Goal: Transaction & Acquisition: Purchase product/service

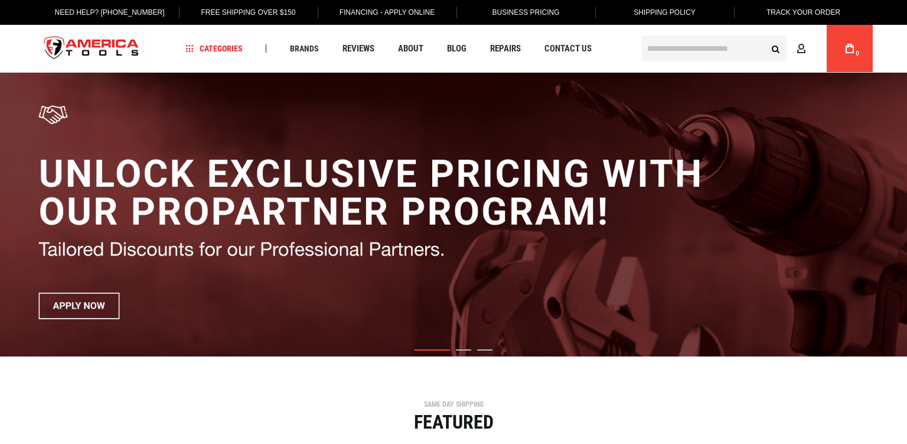
click at [702, 45] on input "text" at bounding box center [714, 48] width 145 height 26
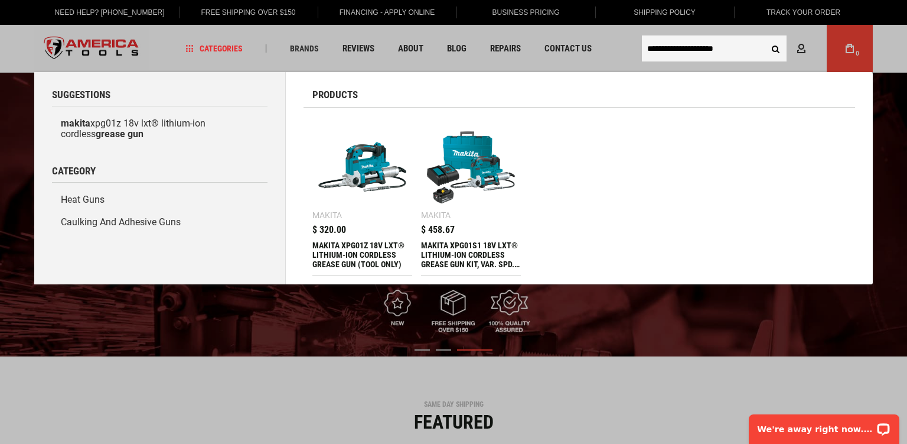
type input "**********"
click at [765, 37] on button "Search" at bounding box center [776, 48] width 22 height 22
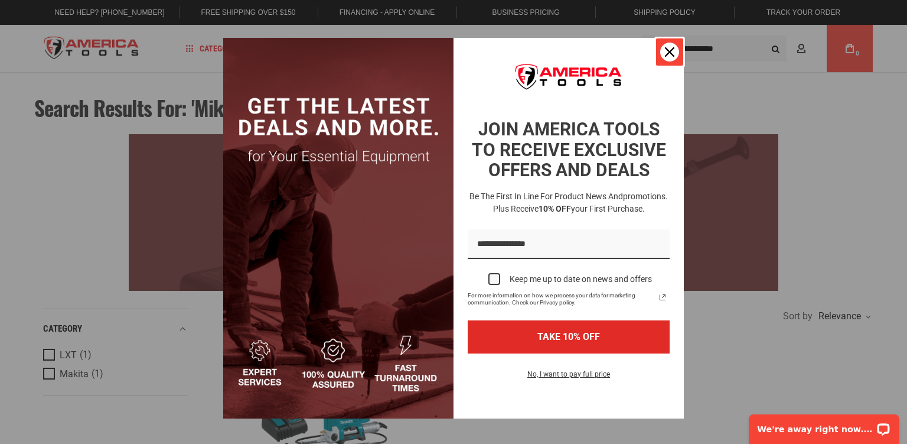
click at [670, 53] on icon "close icon" at bounding box center [669, 51] width 9 height 9
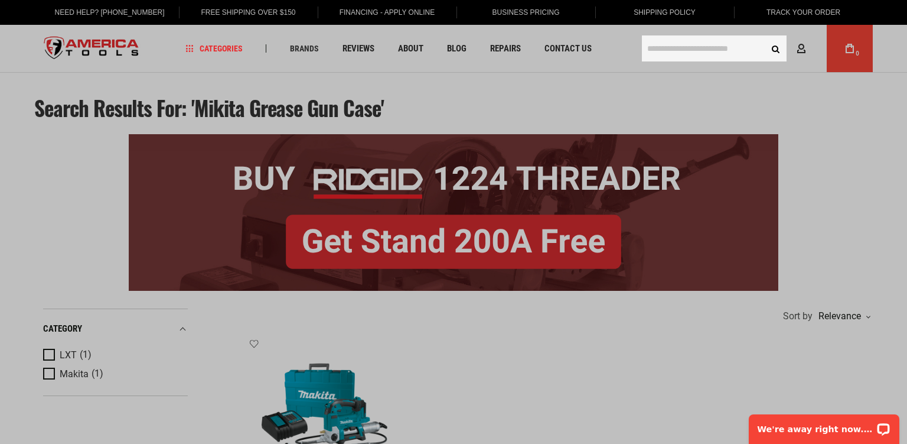
click at [666, 47] on input "text" at bounding box center [714, 48] width 145 height 26
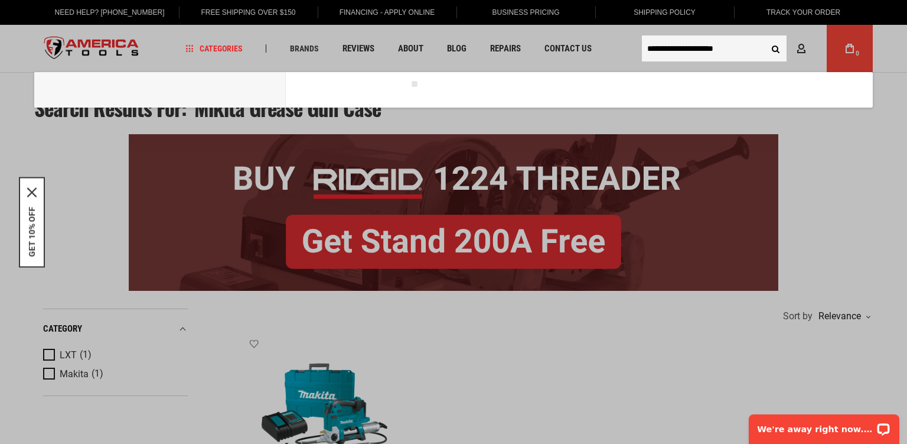
type input "**********"
click at [765, 37] on button "Search" at bounding box center [776, 48] width 22 height 22
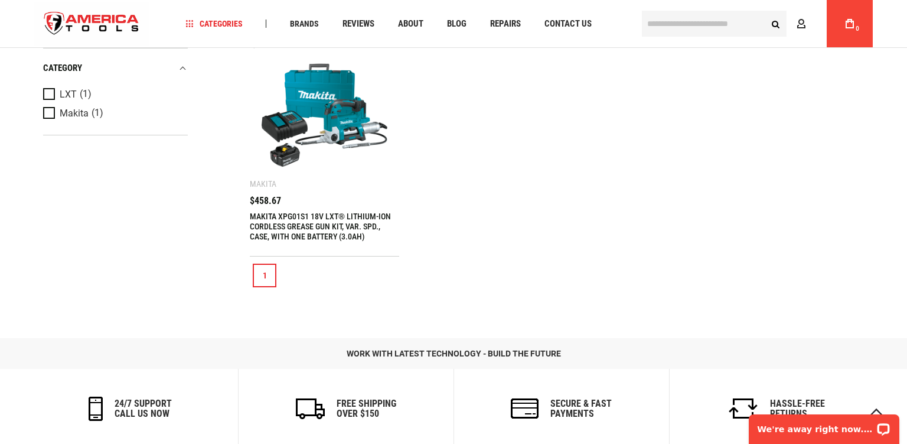
click at [361, 220] on link "MAKITA XPG01S1 18V LXT® LITHIUM-ION CORDLESS GREASE GUN KIT, VAR. SPD., CASE, W…" at bounding box center [320, 227] width 141 height 30
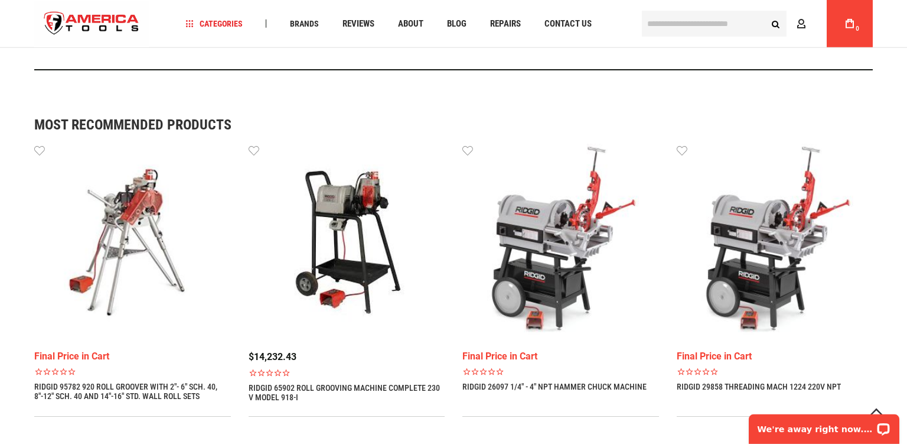
scroll to position [998, 0]
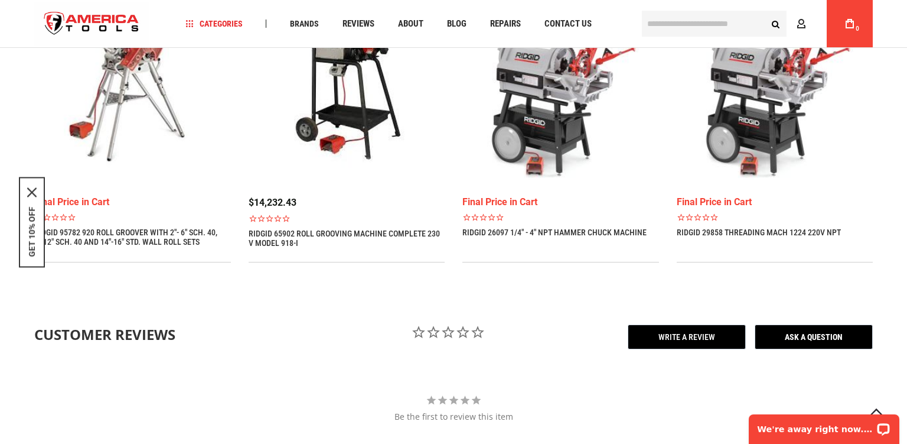
scroll to position [1063, 0]
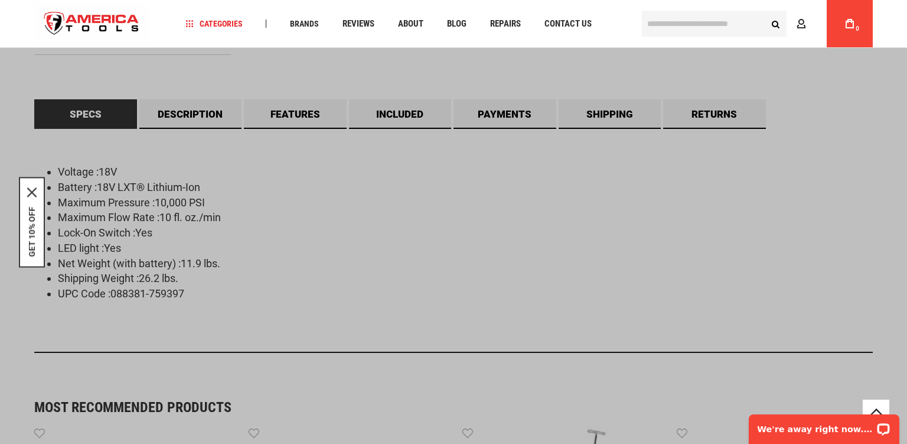
drag, startPoint x: 650, startPoint y: 20, endPoint x: 656, endPoint y: 23, distance: 6.6
click at [653, 21] on input "text" at bounding box center [714, 24] width 145 height 26
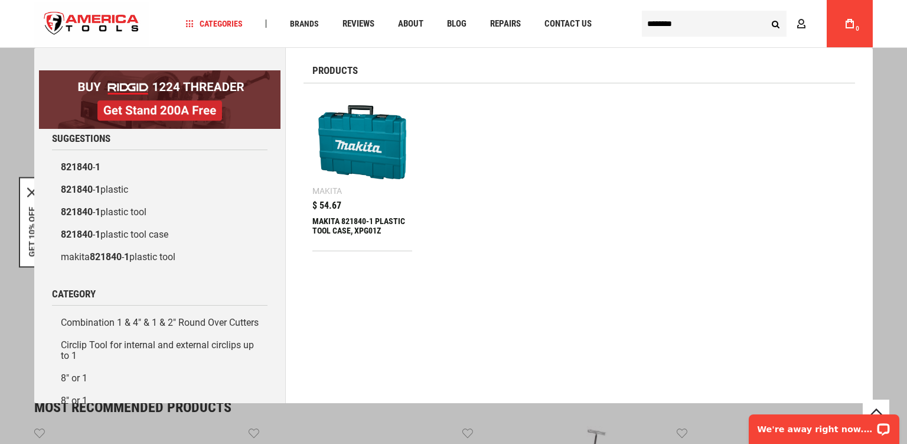
type input "********"
click at [384, 219] on div "MAKITA 821840-1 PLASTIC TOOL CASE, XPG01Z" at bounding box center [363, 230] width 100 height 28
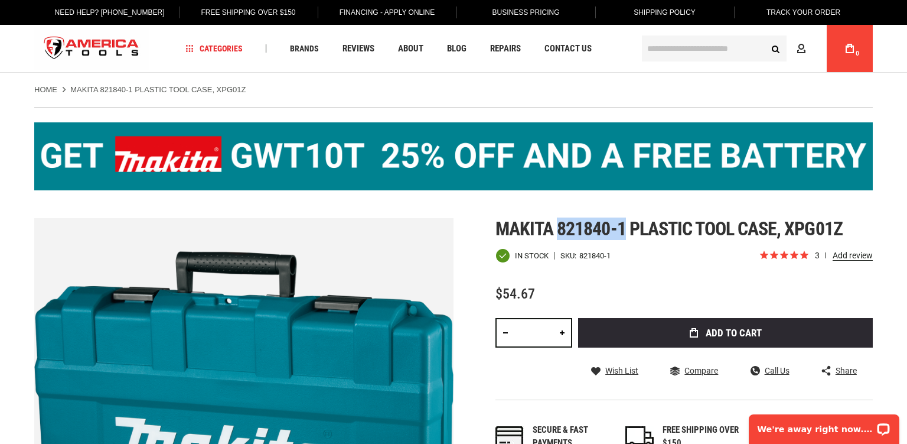
drag, startPoint x: 626, startPoint y: 226, endPoint x: 561, endPoint y: 234, distance: 66.1
click at [561, 234] on span "Makita 821840-1 plastic tool case, xpg01z" at bounding box center [669, 228] width 347 height 22
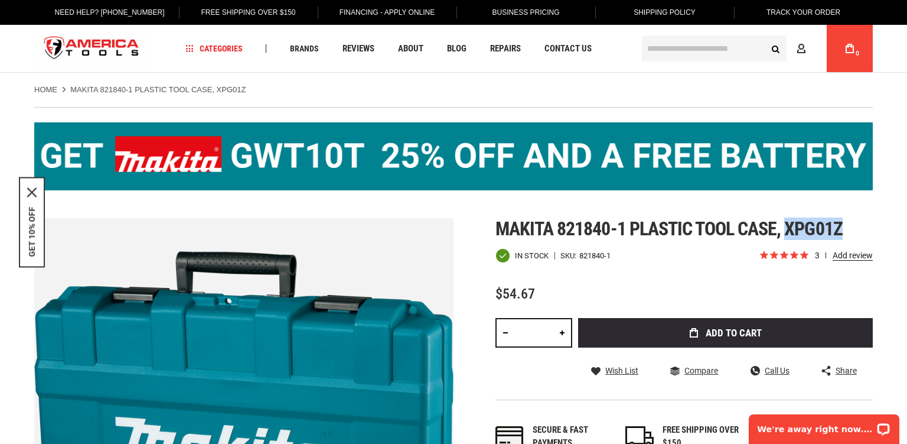
drag, startPoint x: 857, startPoint y: 230, endPoint x: 792, endPoint y: 230, distance: 64.4
click at [792, 230] on h1 "Makita 821840-1 plastic tool case, xpg01z" at bounding box center [685, 228] width 378 height 21
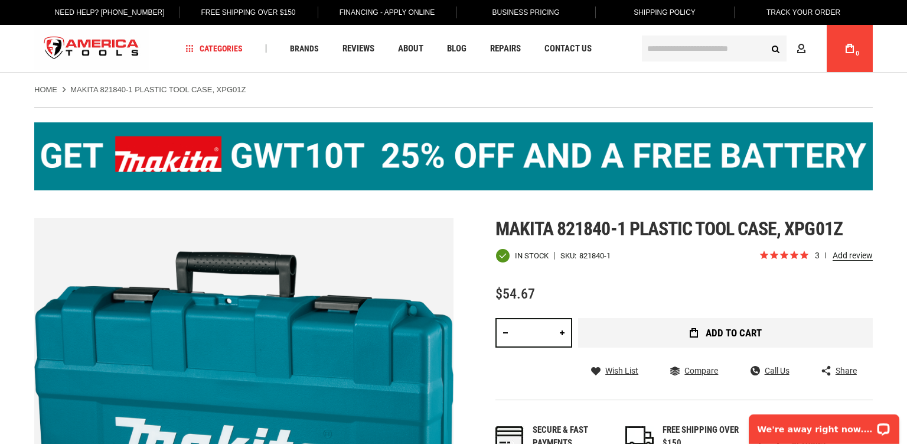
click at [687, 330] on button "Add to Cart" at bounding box center [725, 333] width 295 height 30
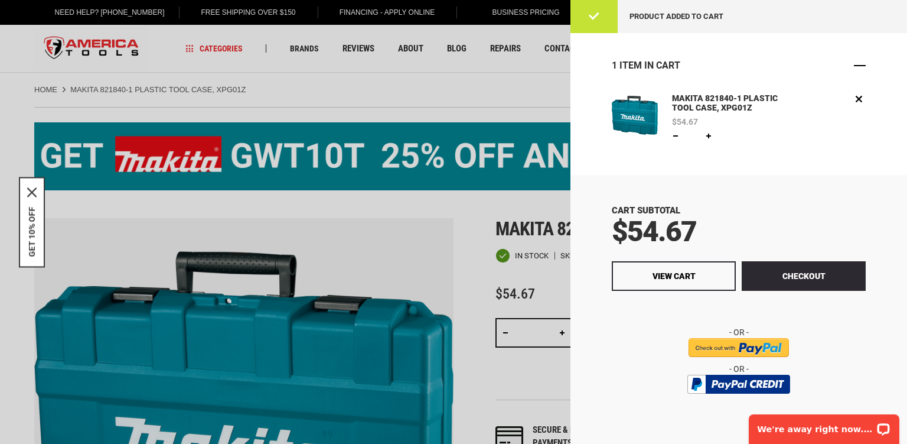
click at [859, 67] on span "Close" at bounding box center [860, 66] width 12 height 12
